Goal: Task Accomplishment & Management: Manage account settings

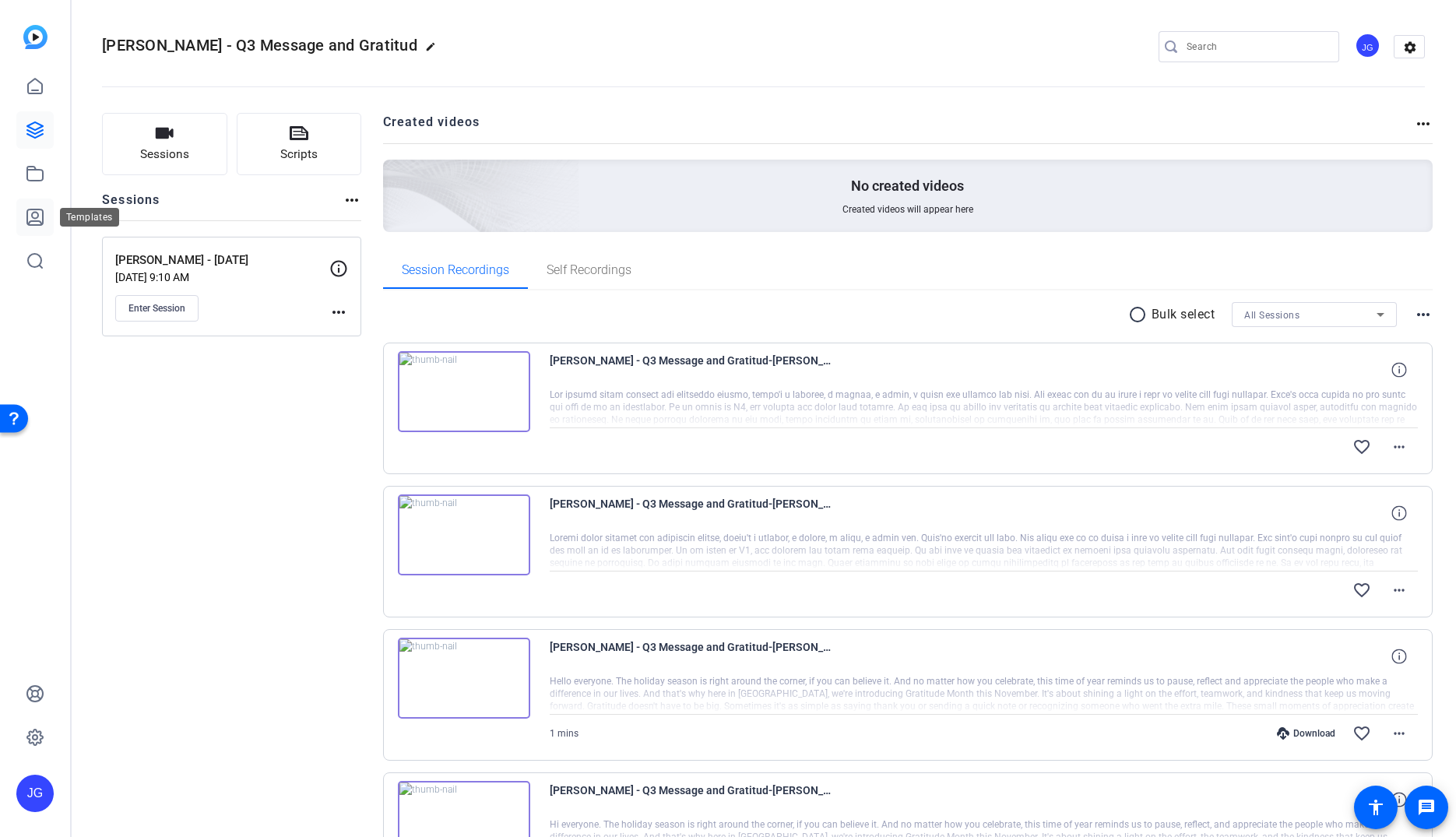
click at [37, 212] on icon at bounding box center [35, 217] width 15 height 15
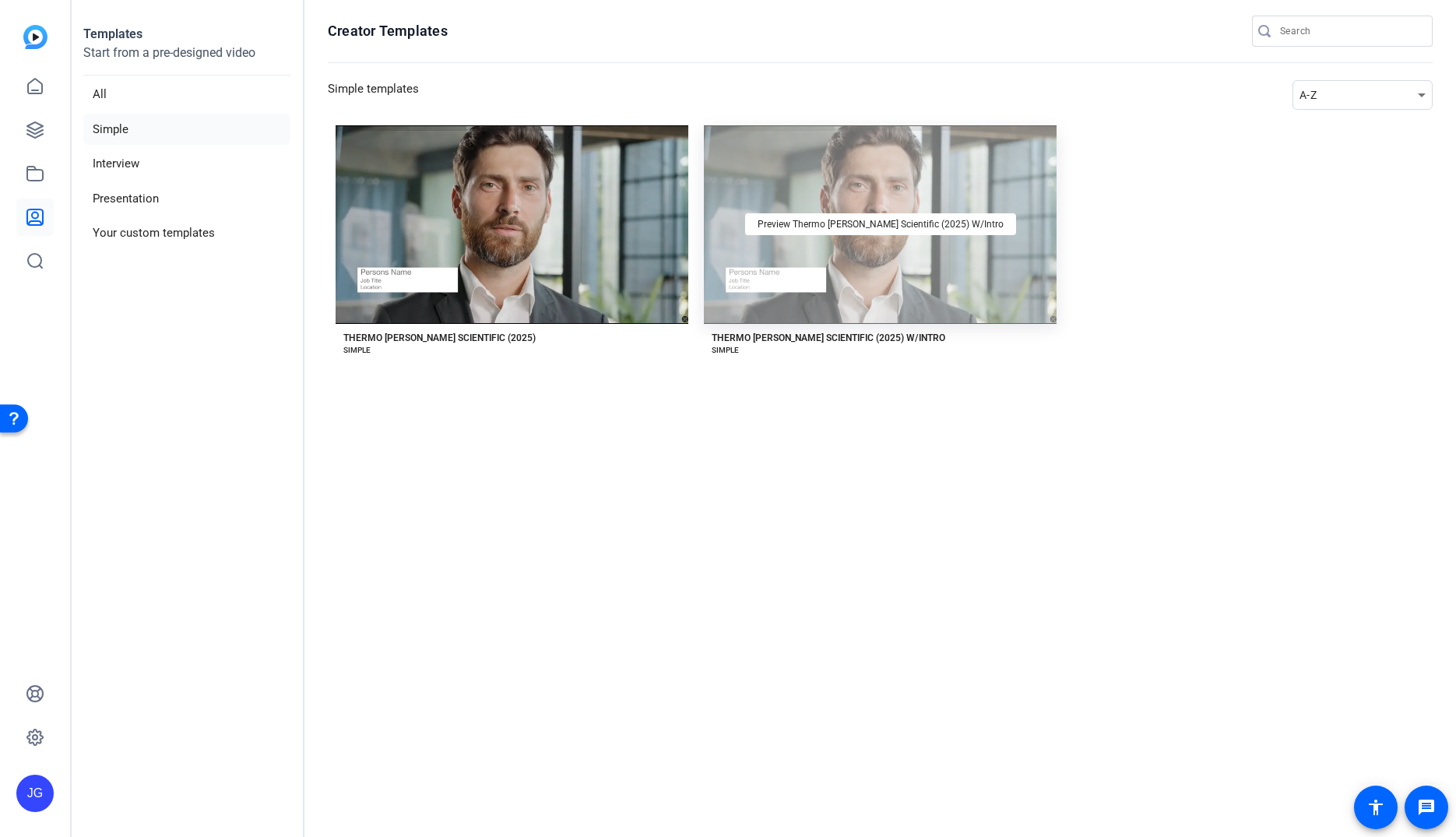
click at [866, 268] on div "Preview Thermo [PERSON_NAME] Scientific (2025) W/Intro" at bounding box center [880, 224] width 353 height 198
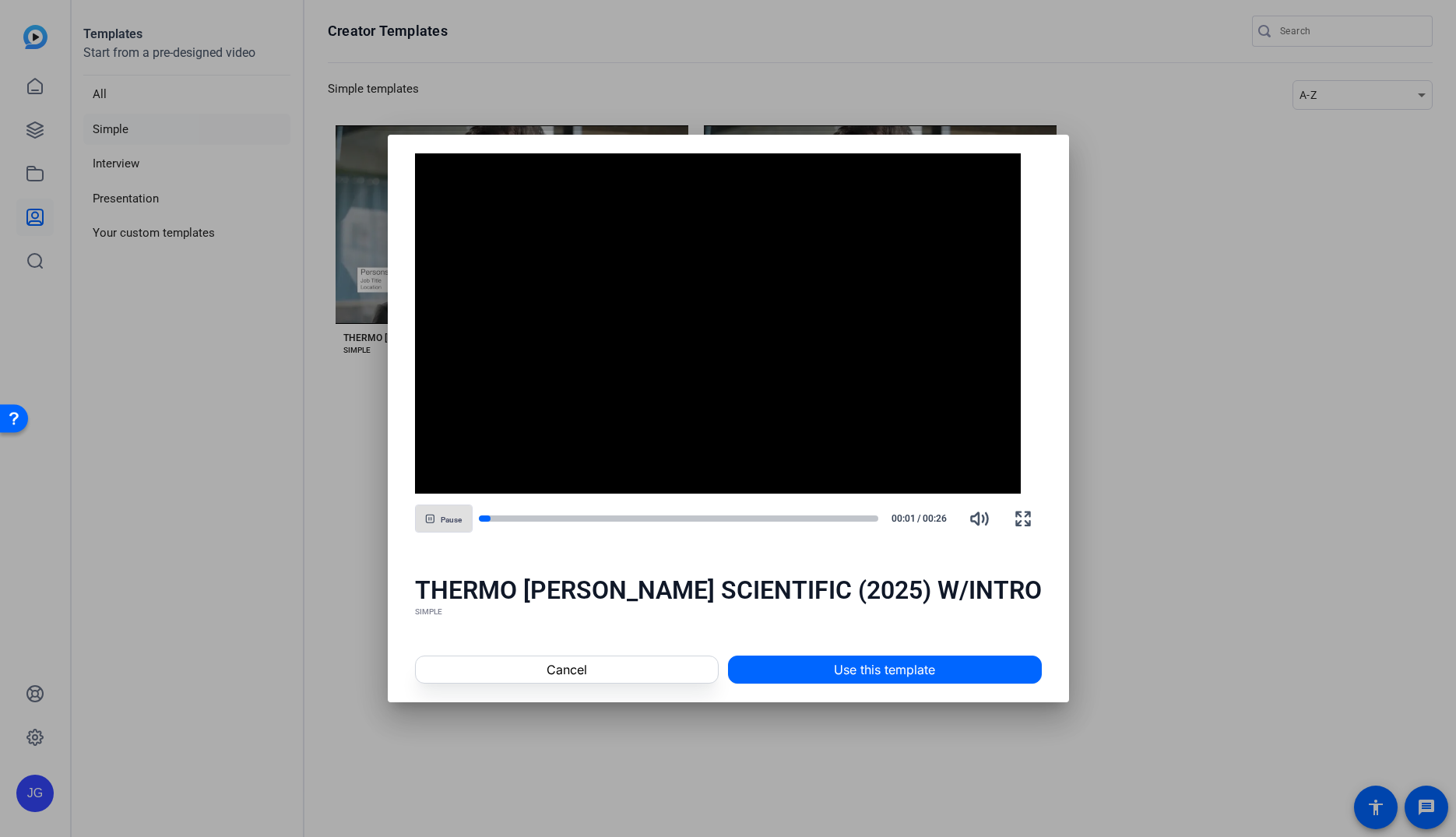
click at [460, 518] on span "Pause" at bounding box center [451, 520] width 21 height 10
click at [459, 518] on span "Play" at bounding box center [450, 520] width 14 height 10
click at [460, 518] on span "Pause" at bounding box center [451, 520] width 21 height 10
click at [575, 673] on span "Cancel" at bounding box center [566, 670] width 40 height 18
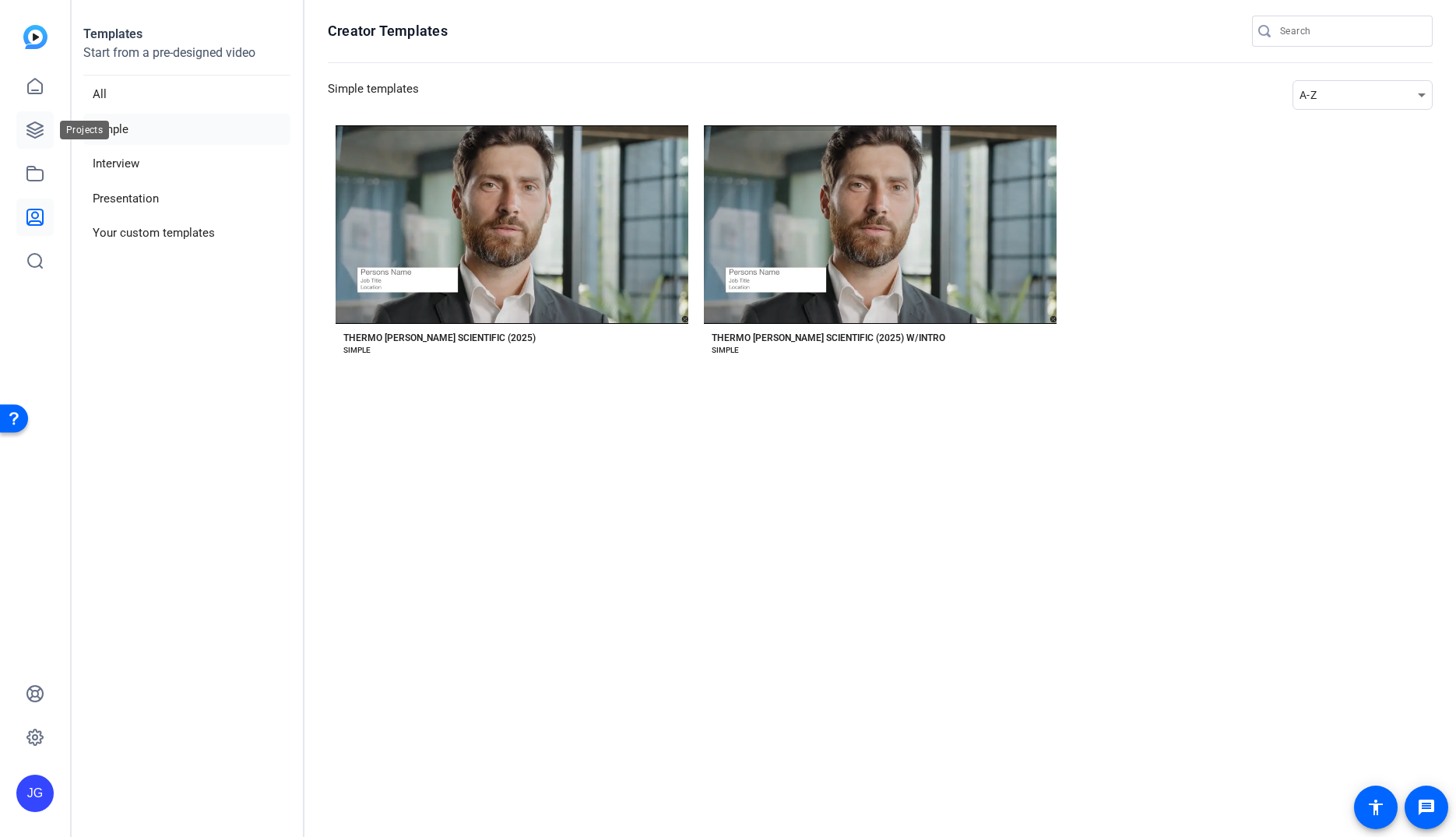
click at [35, 140] on link at bounding box center [35, 130] width 38 height 38
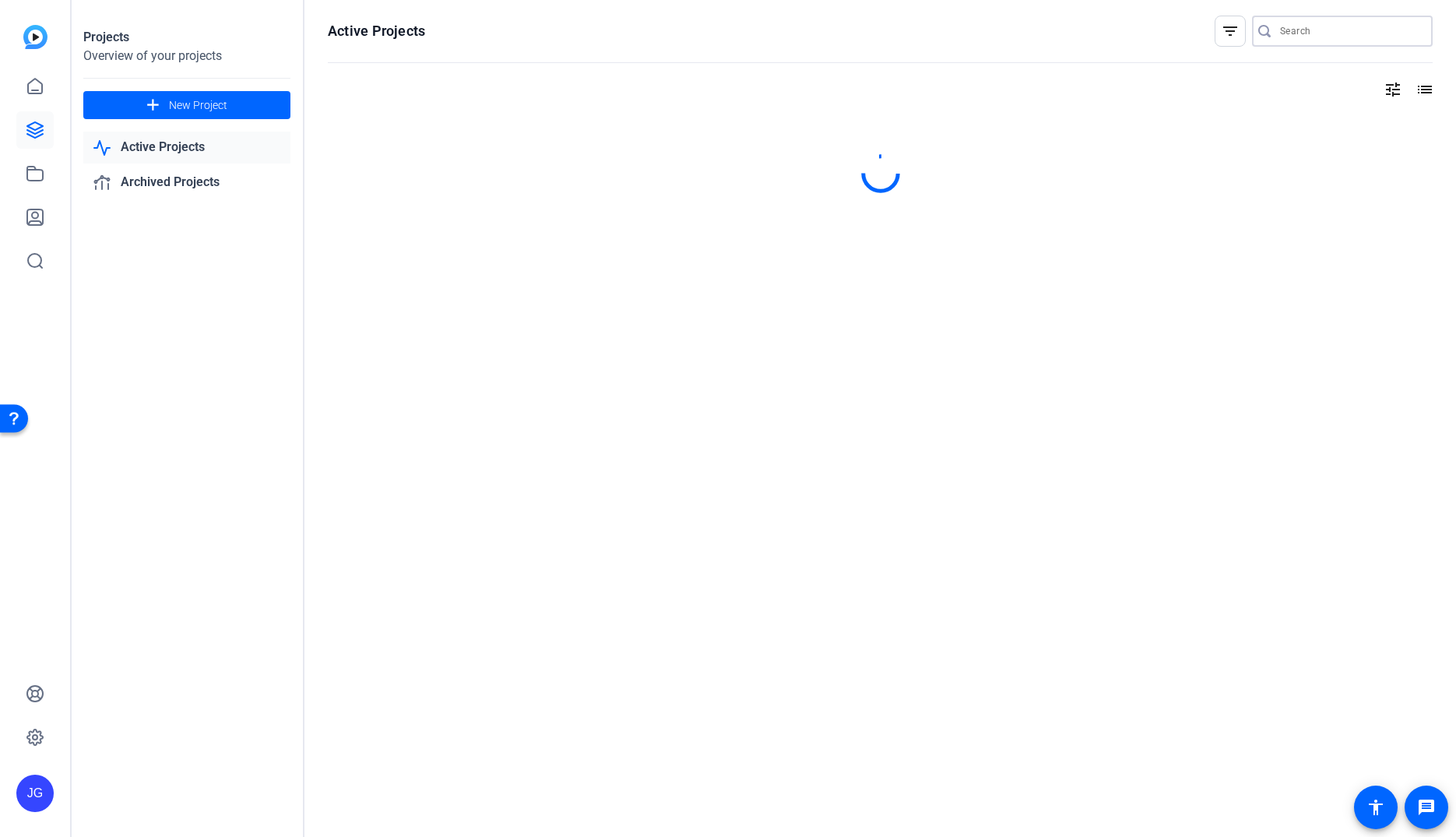
click at [1298, 31] on input "Search" at bounding box center [1350, 31] width 140 height 18
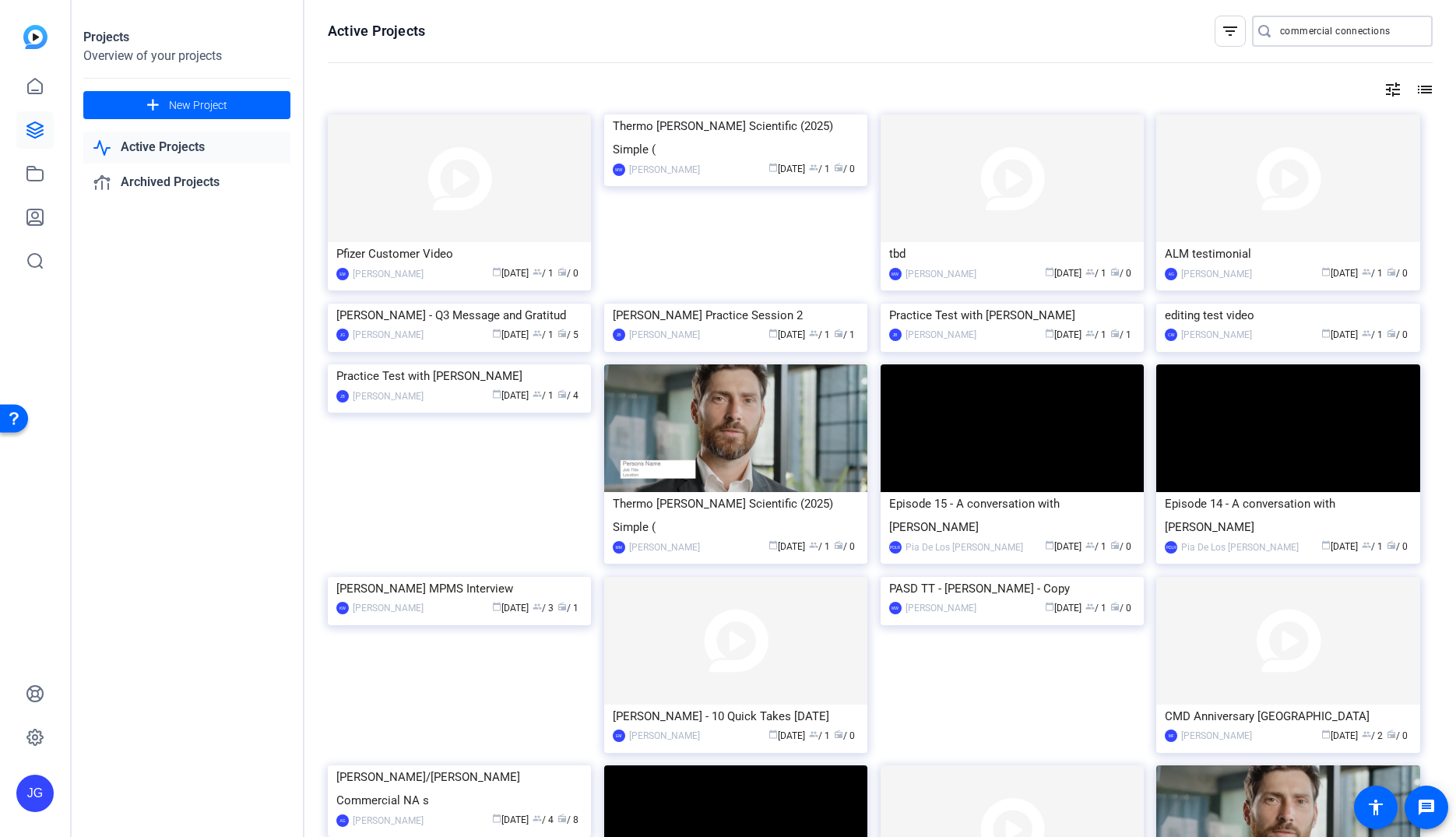
type input "commercial connections"
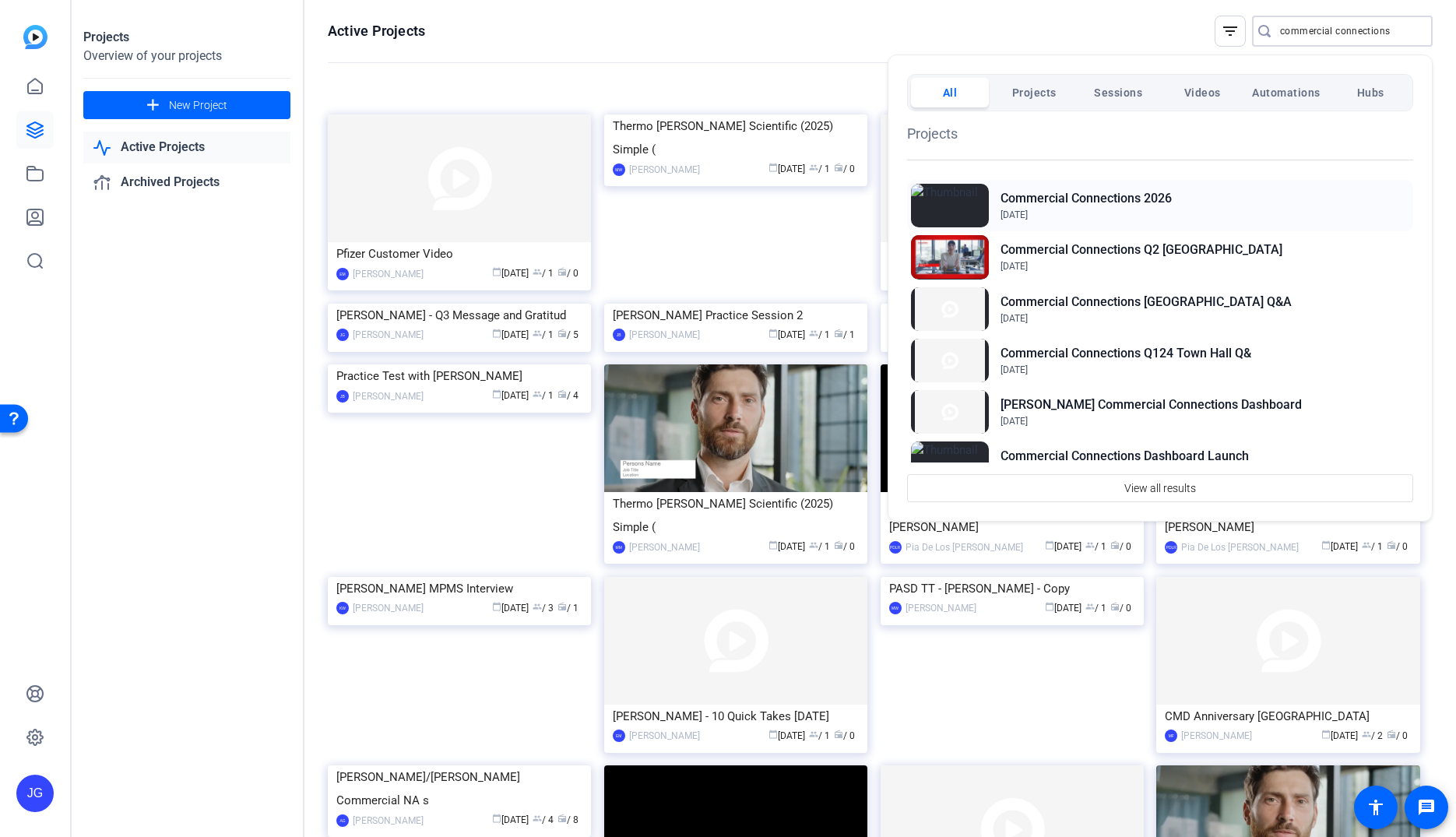
click at [1098, 200] on h2 "Commercial Connections 2026" at bounding box center [1086, 198] width 171 height 18
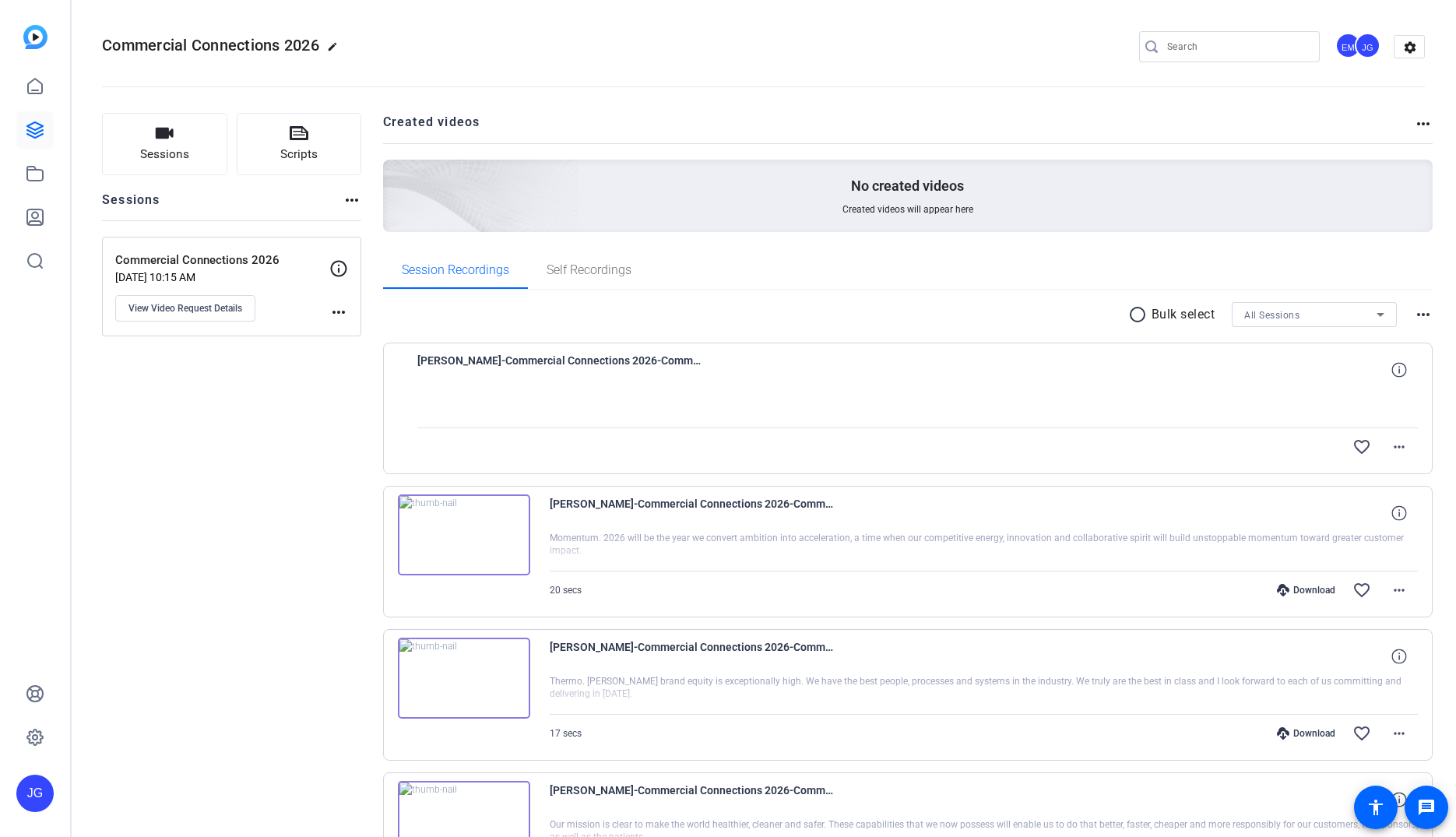
click at [338, 316] on mat-icon "more_horiz" at bounding box center [338, 312] width 18 height 18
click at [273, 324] on div at bounding box center [728, 418] width 1456 height 837
click at [225, 298] on button "View Video Request Details" at bounding box center [186, 309] width 140 height 27
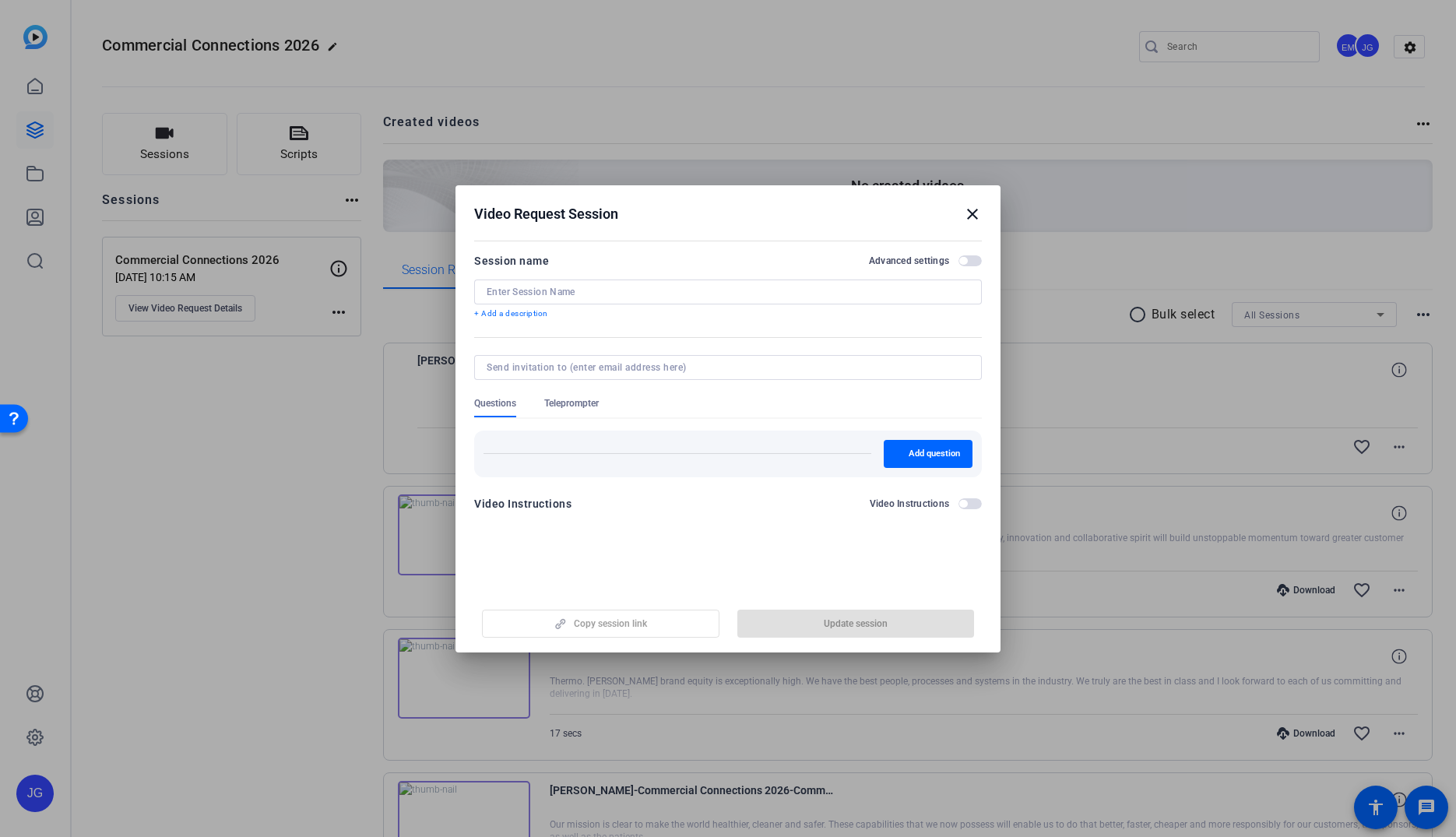
type input "Commercial Connections 2026"
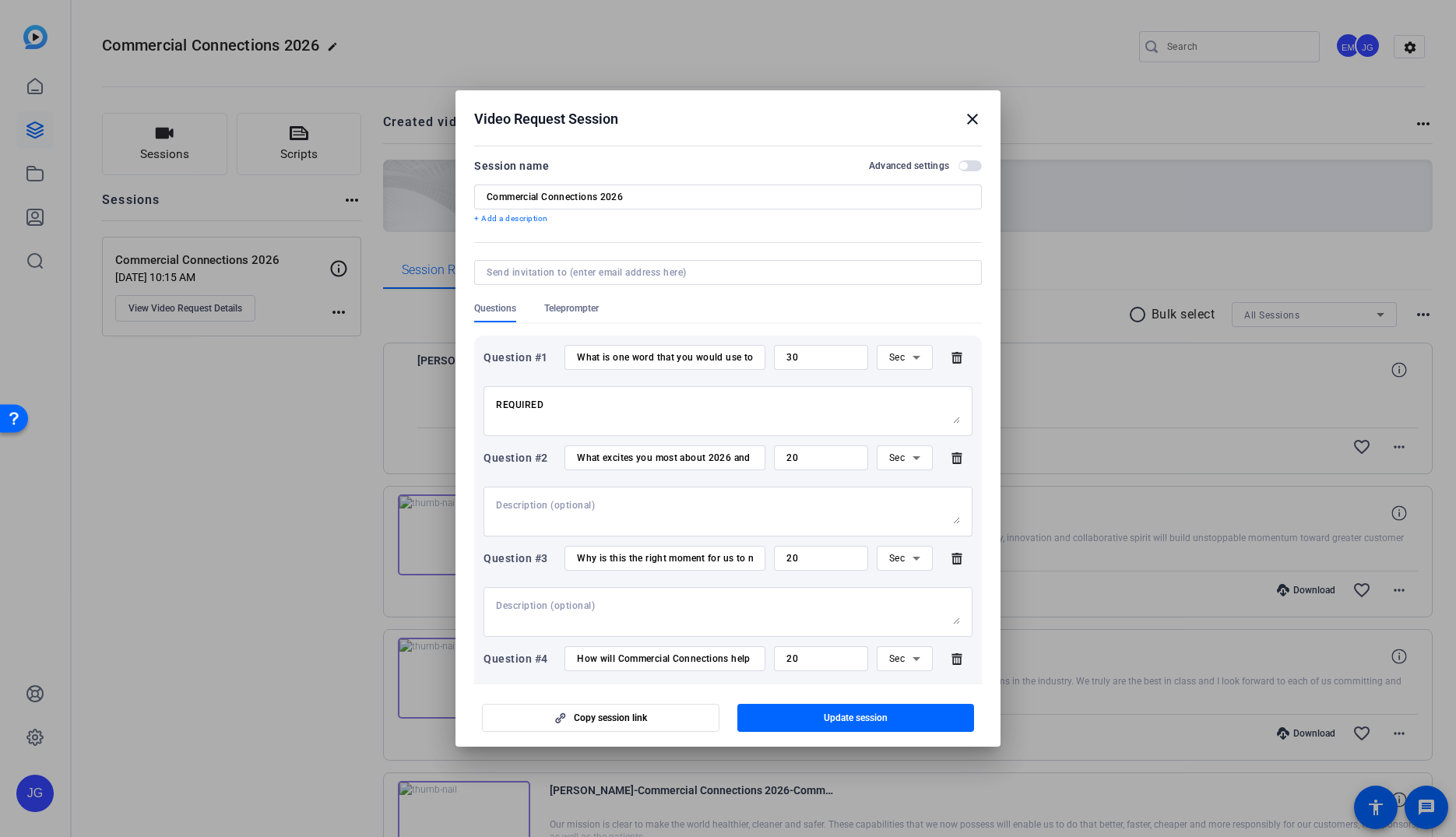
click at [974, 160] on div "Advanced settings" at bounding box center [925, 165] width 113 height 13
click at [971, 162] on span "button" at bounding box center [970, 165] width 23 height 11
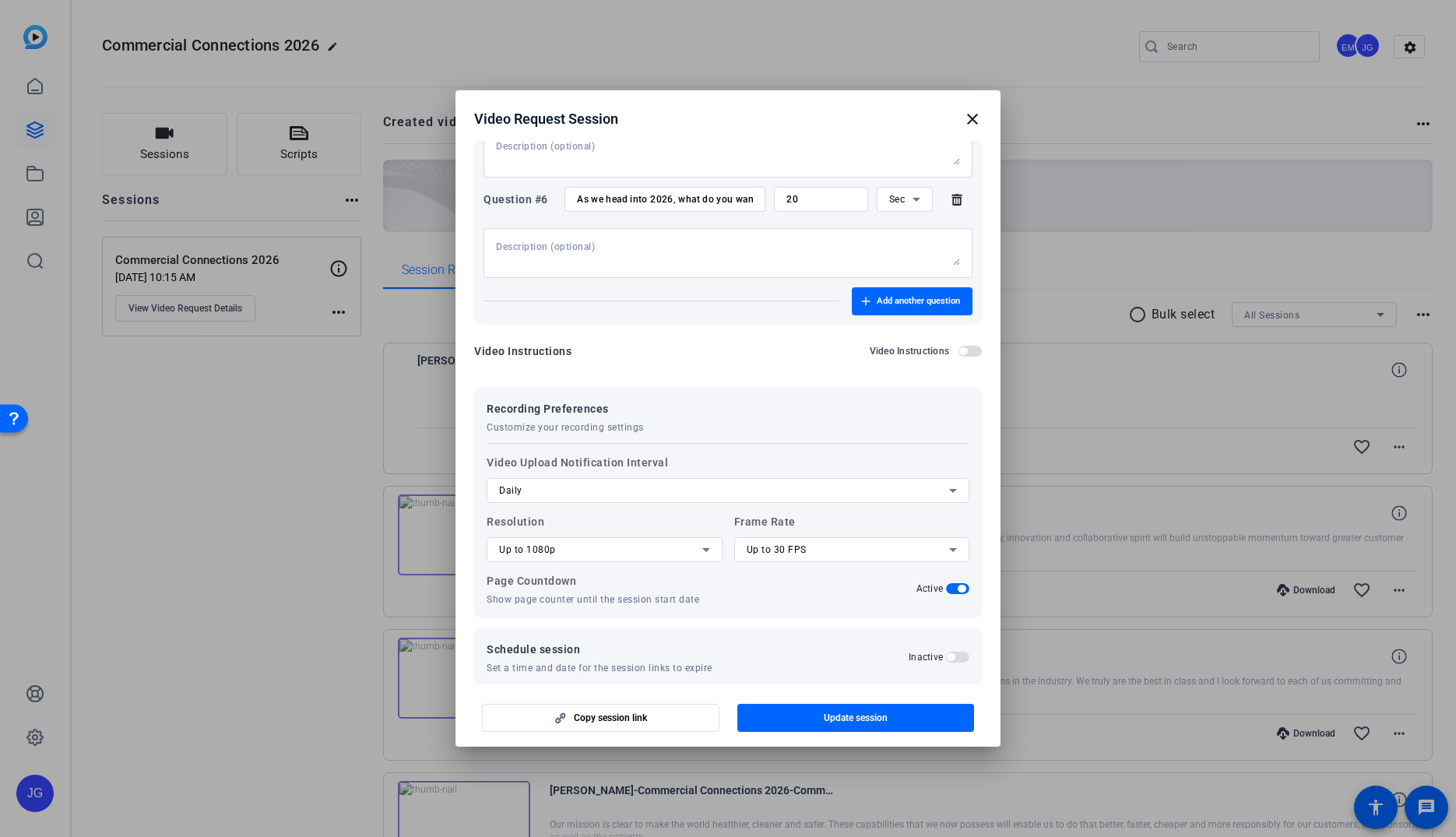
scroll to position [678, 0]
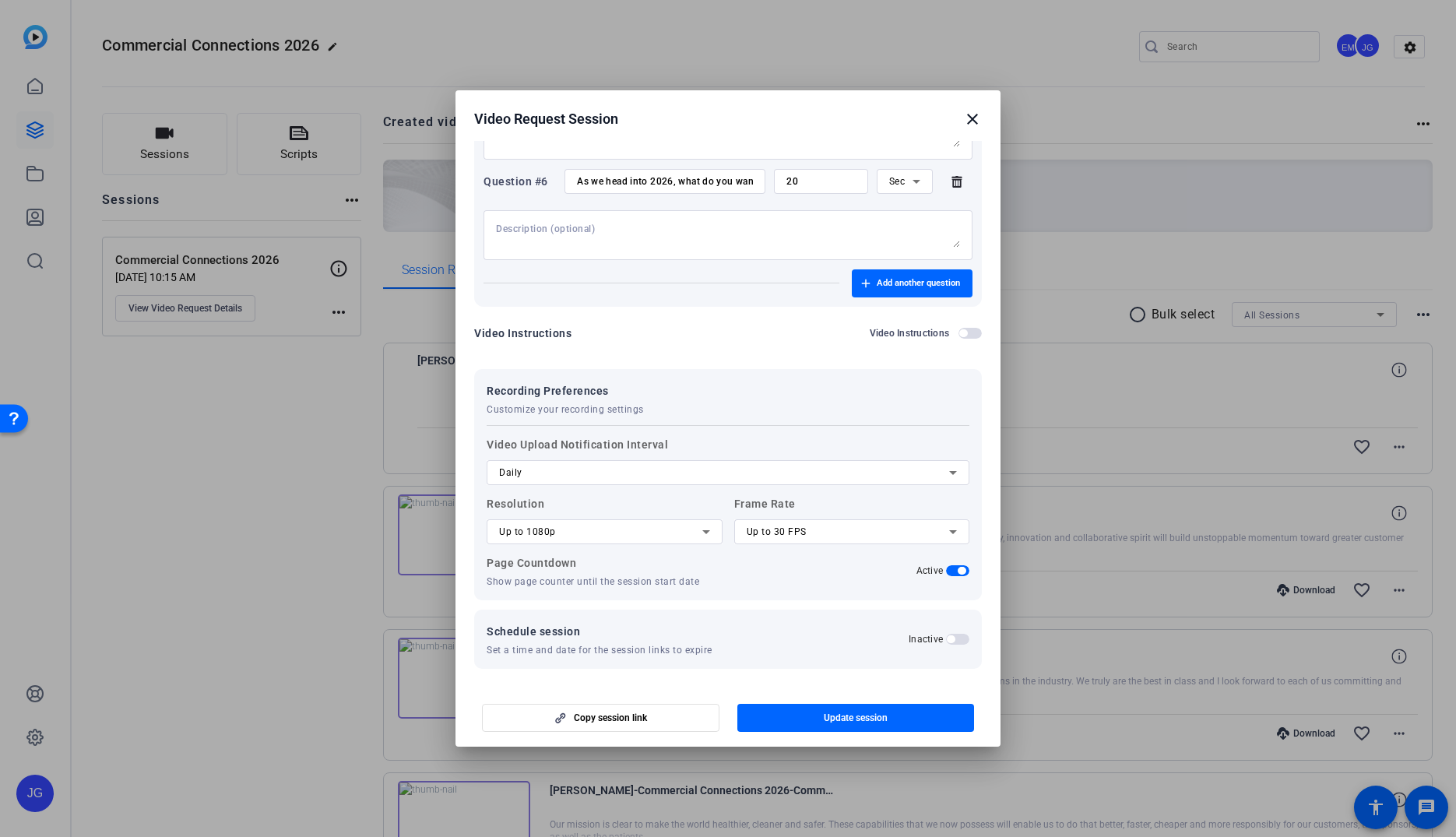
click at [632, 468] on div "Daily" at bounding box center [724, 472] width 450 height 18
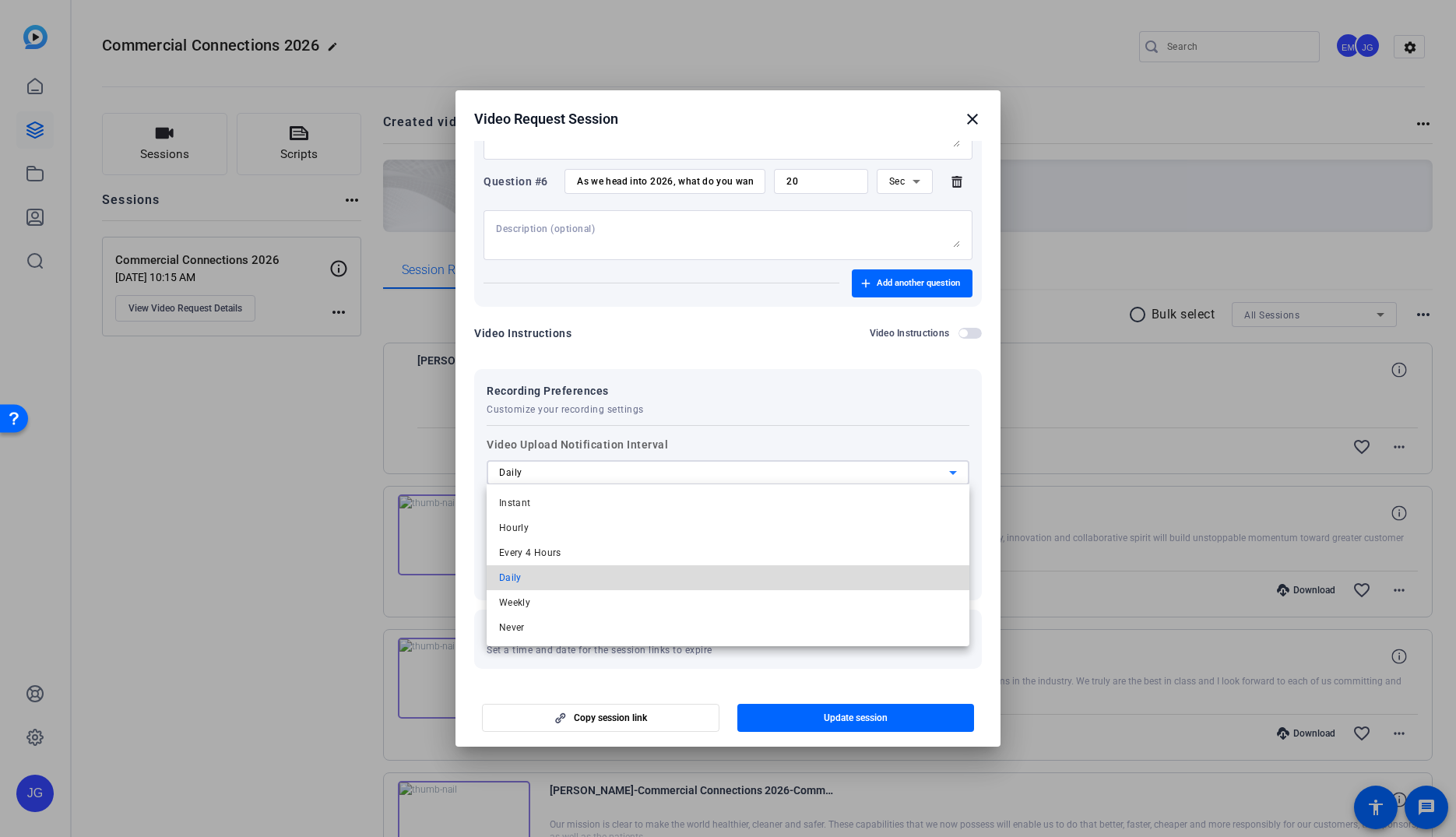
click at [603, 584] on mat-option "Daily" at bounding box center [728, 578] width 483 height 25
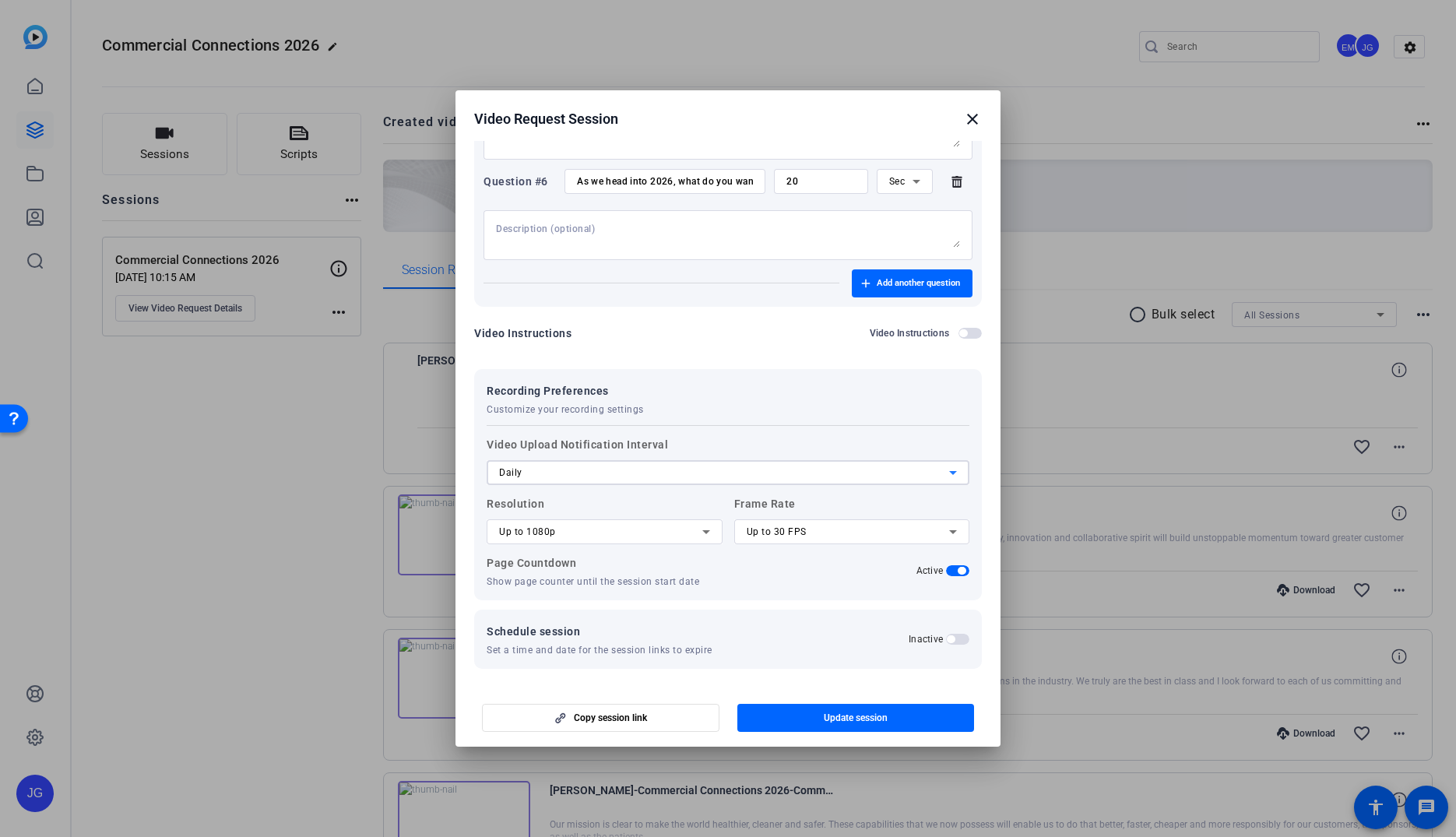
click at [976, 116] on mat-icon "close" at bounding box center [971, 118] width 18 height 18
